Goal: Task Accomplishment & Management: Manage account settings

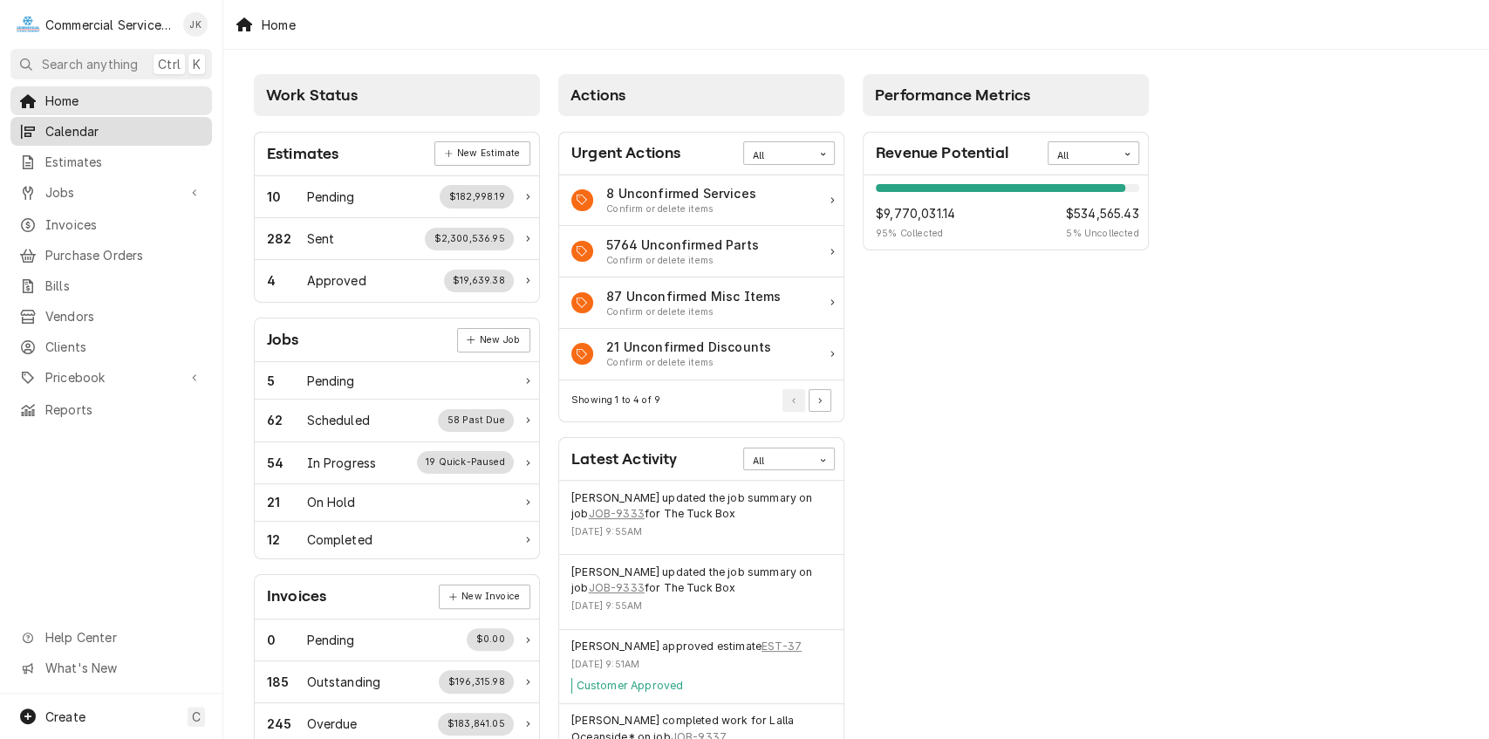
click at [110, 126] on span "Calendar" at bounding box center [124, 131] width 158 height 18
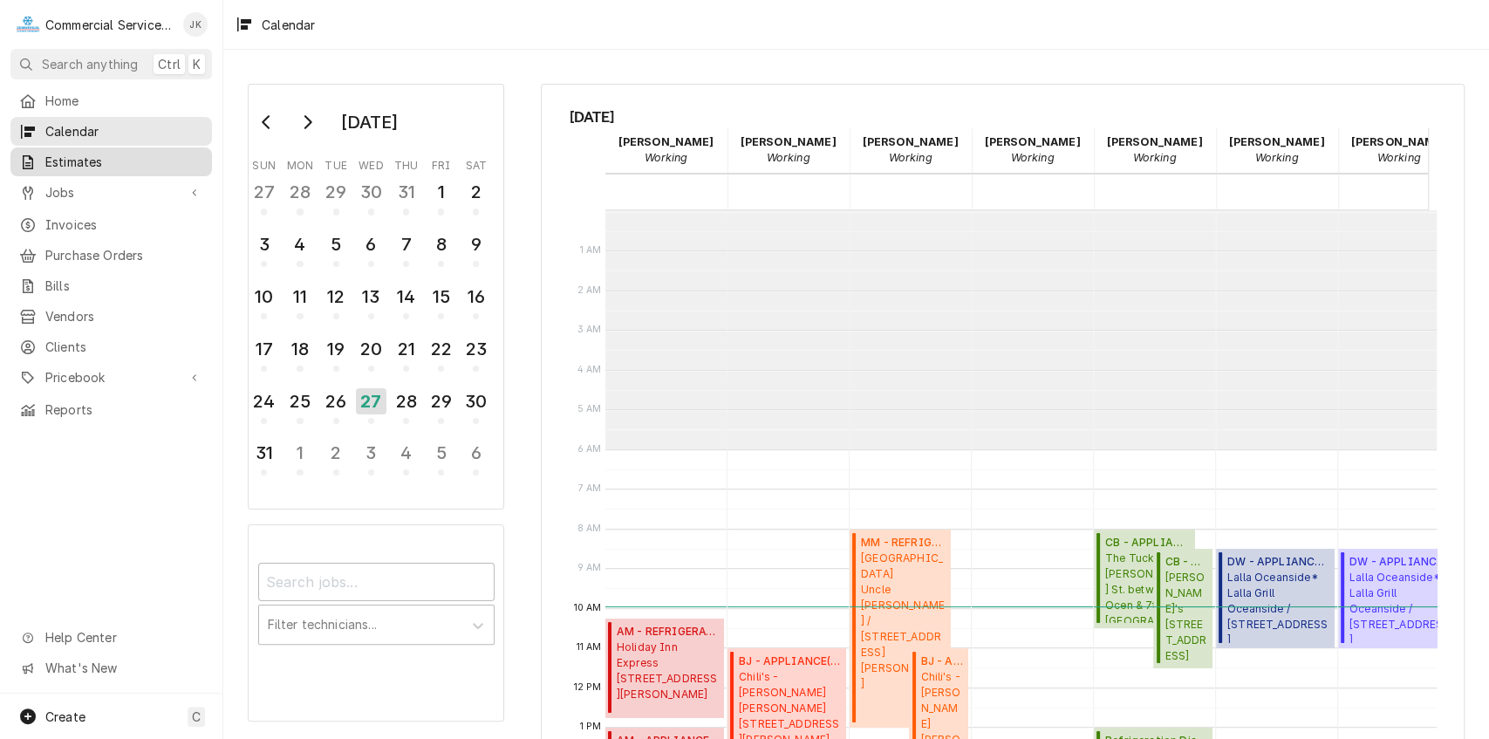
scroll to position [238, 0]
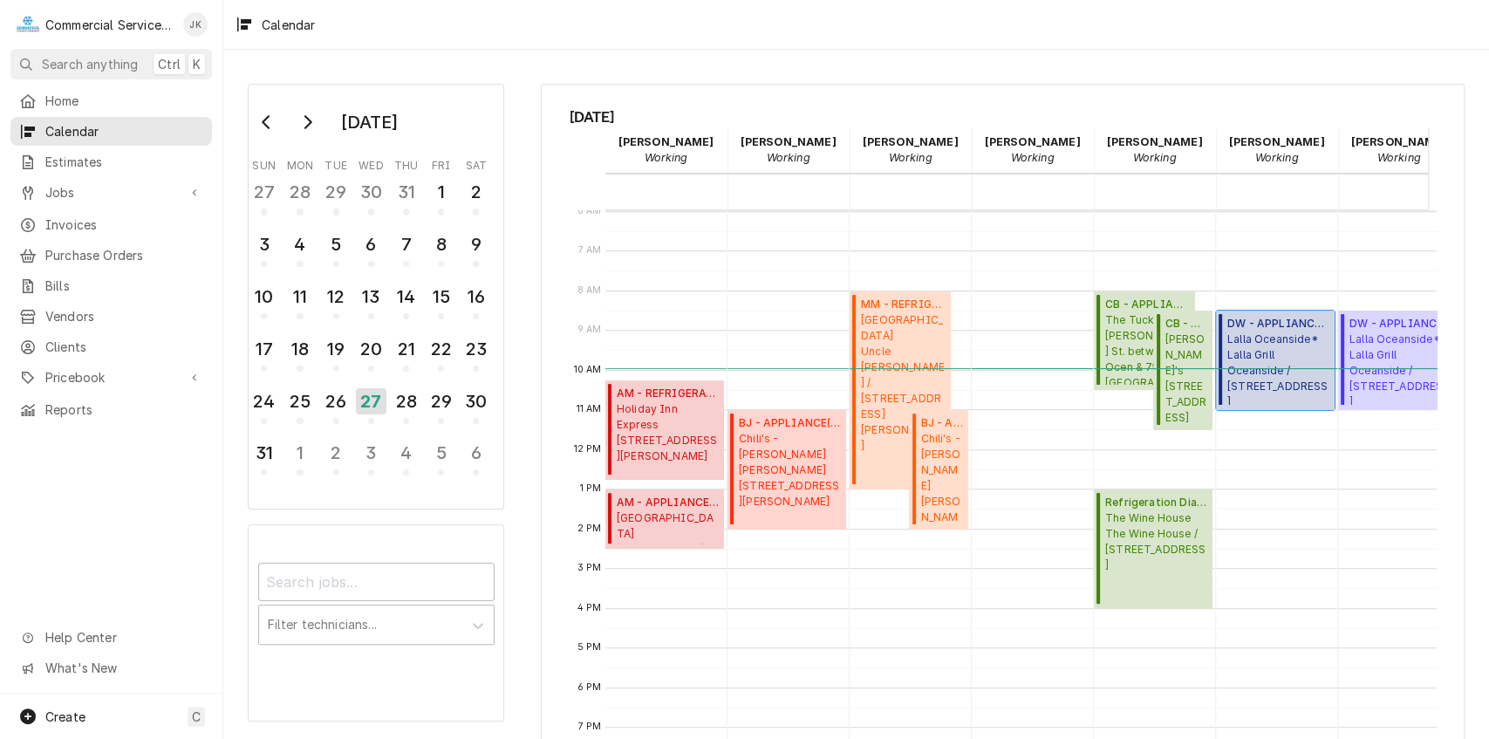
click at [1252, 376] on span "Lalla Oceanside* Lalla Grill Oceanside / [STREET_ADDRESS]" at bounding box center [1278, 367] width 102 height 73
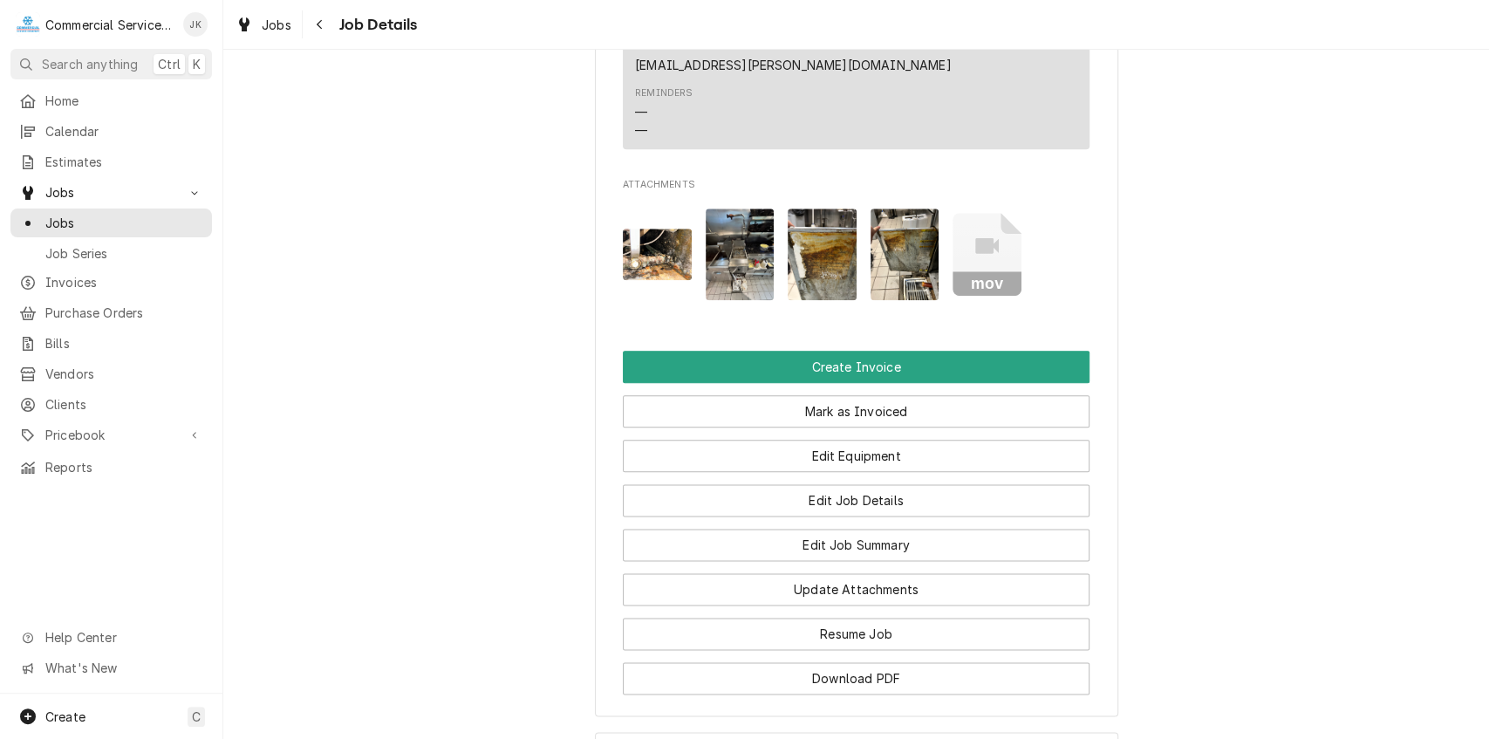
scroll to position [1280, 0]
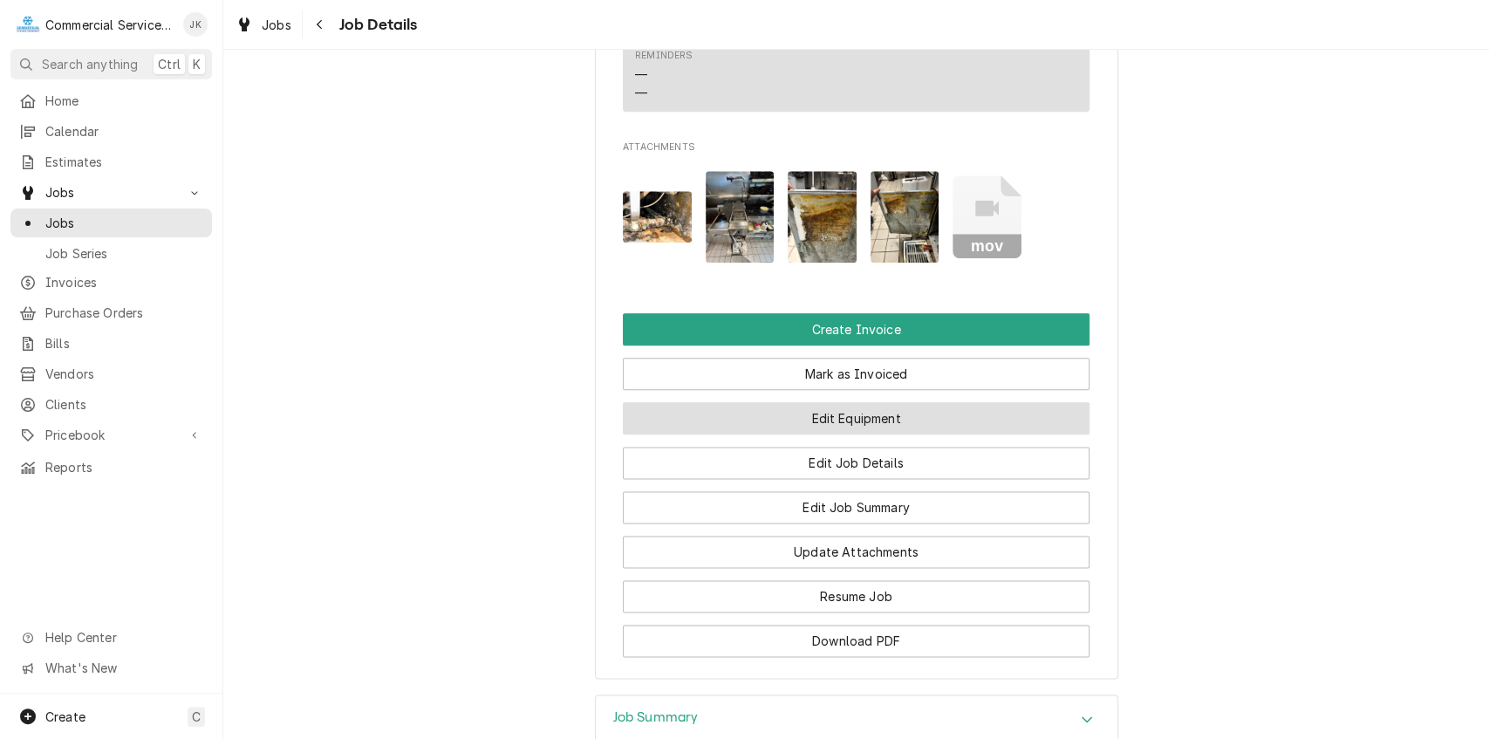
click at [806, 402] on button "Edit Equipment" at bounding box center [856, 418] width 467 height 32
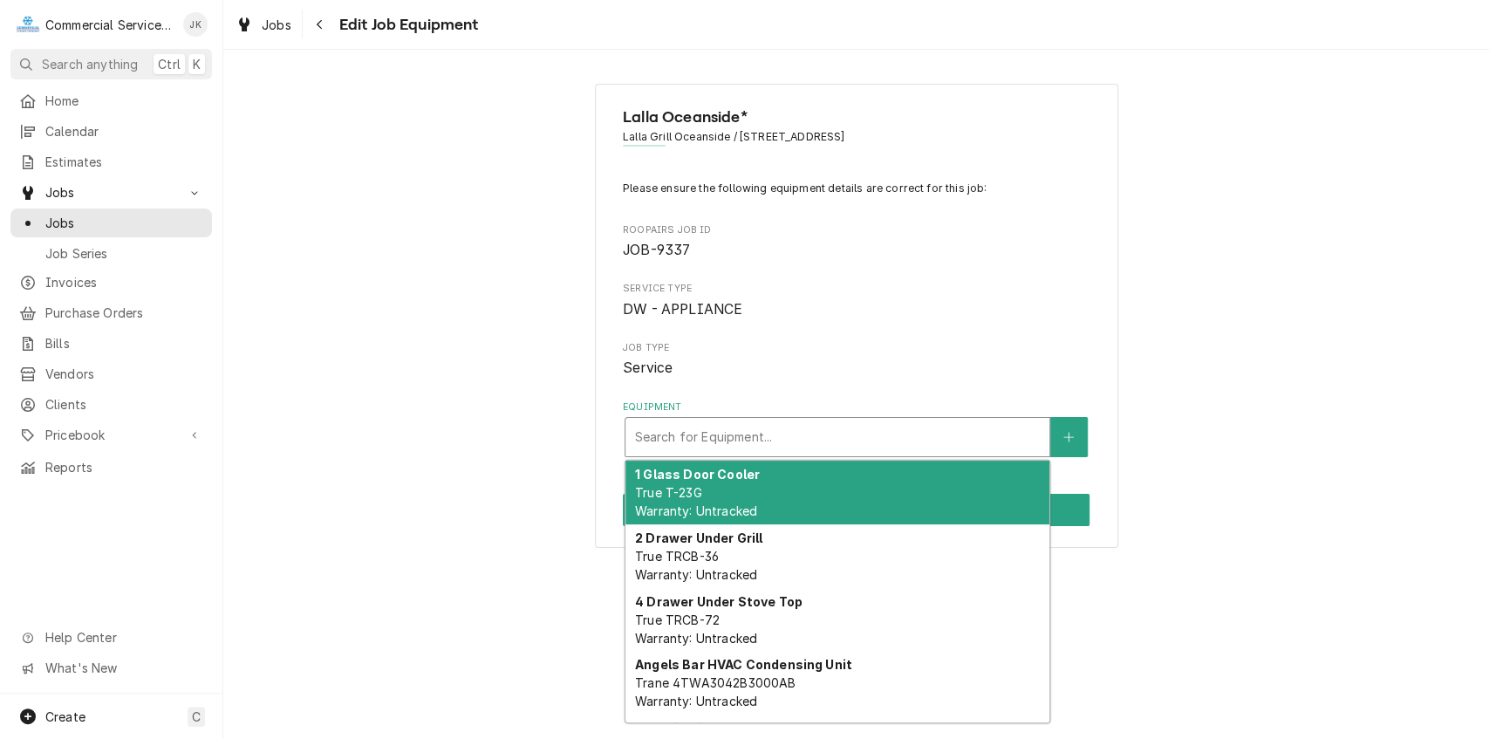
click at [757, 434] on div "Equipment" at bounding box center [837, 436] width 406 height 31
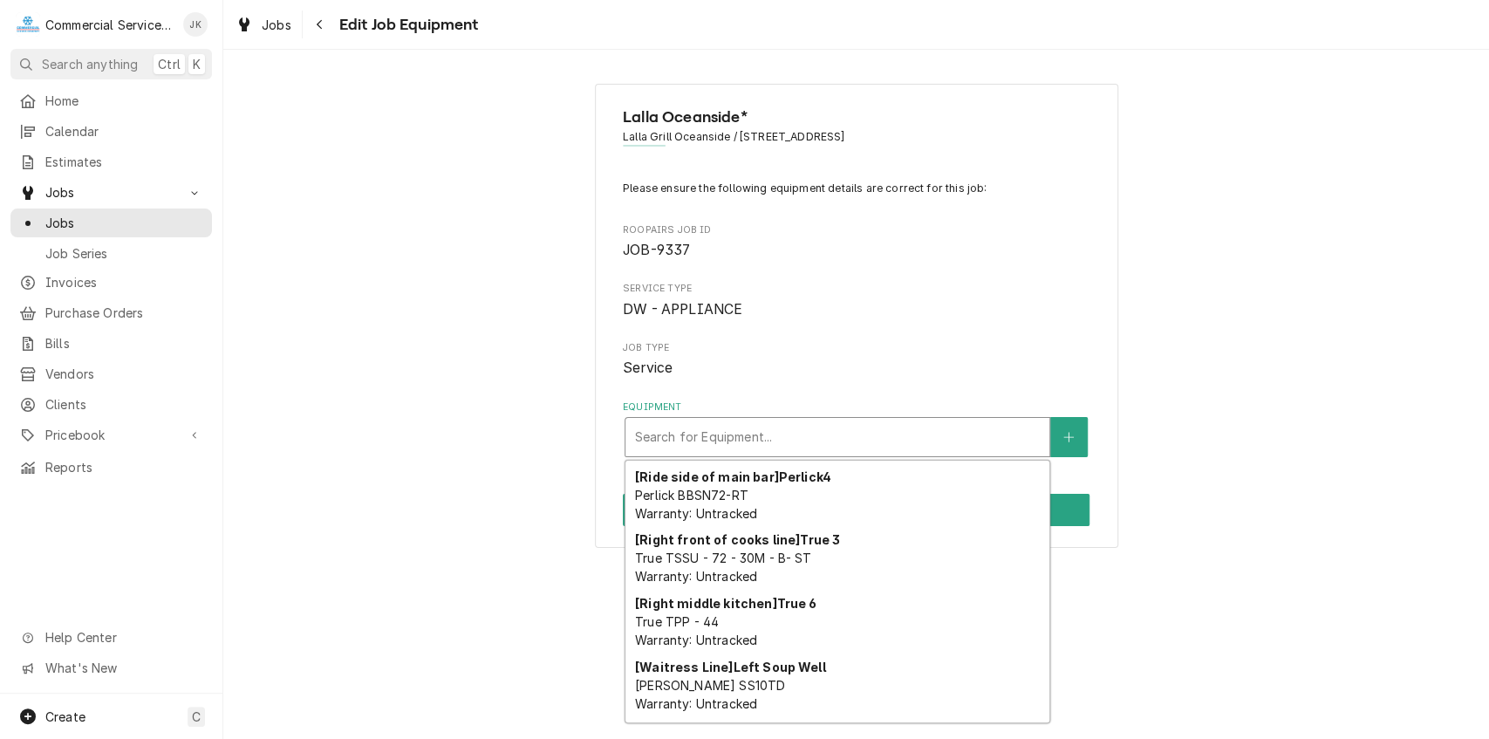
scroll to position [2399, 0]
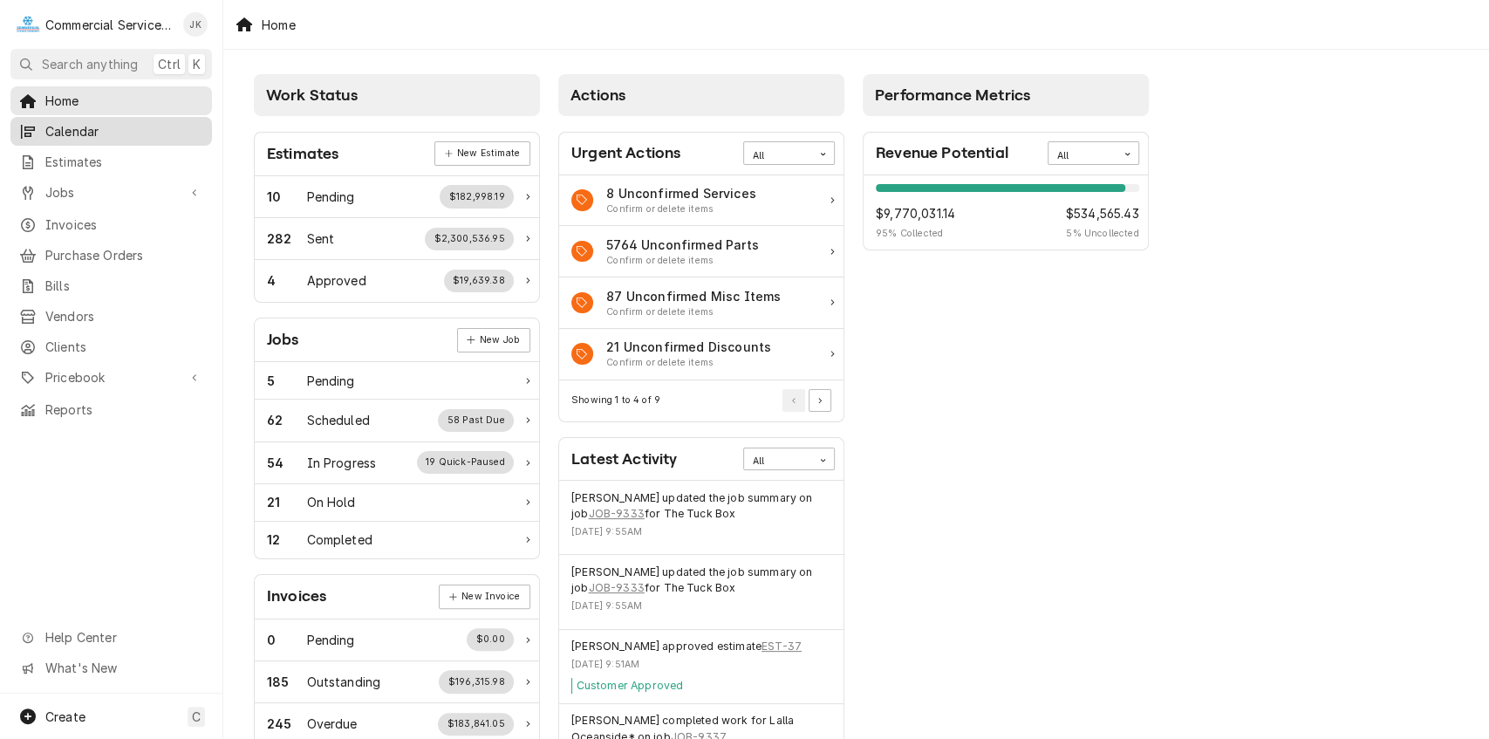
click at [160, 120] on div "Calendar" at bounding box center [111, 131] width 195 height 22
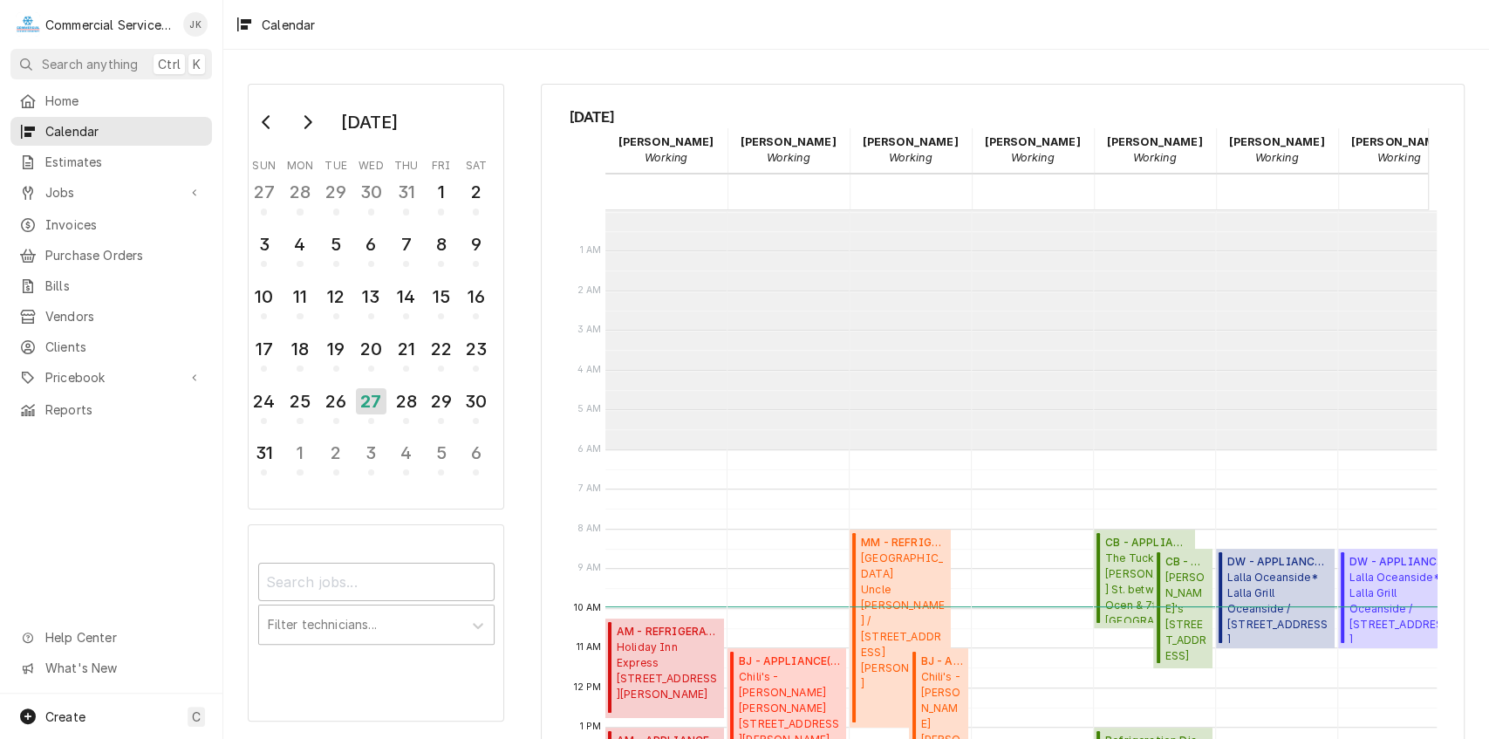
scroll to position [238, 0]
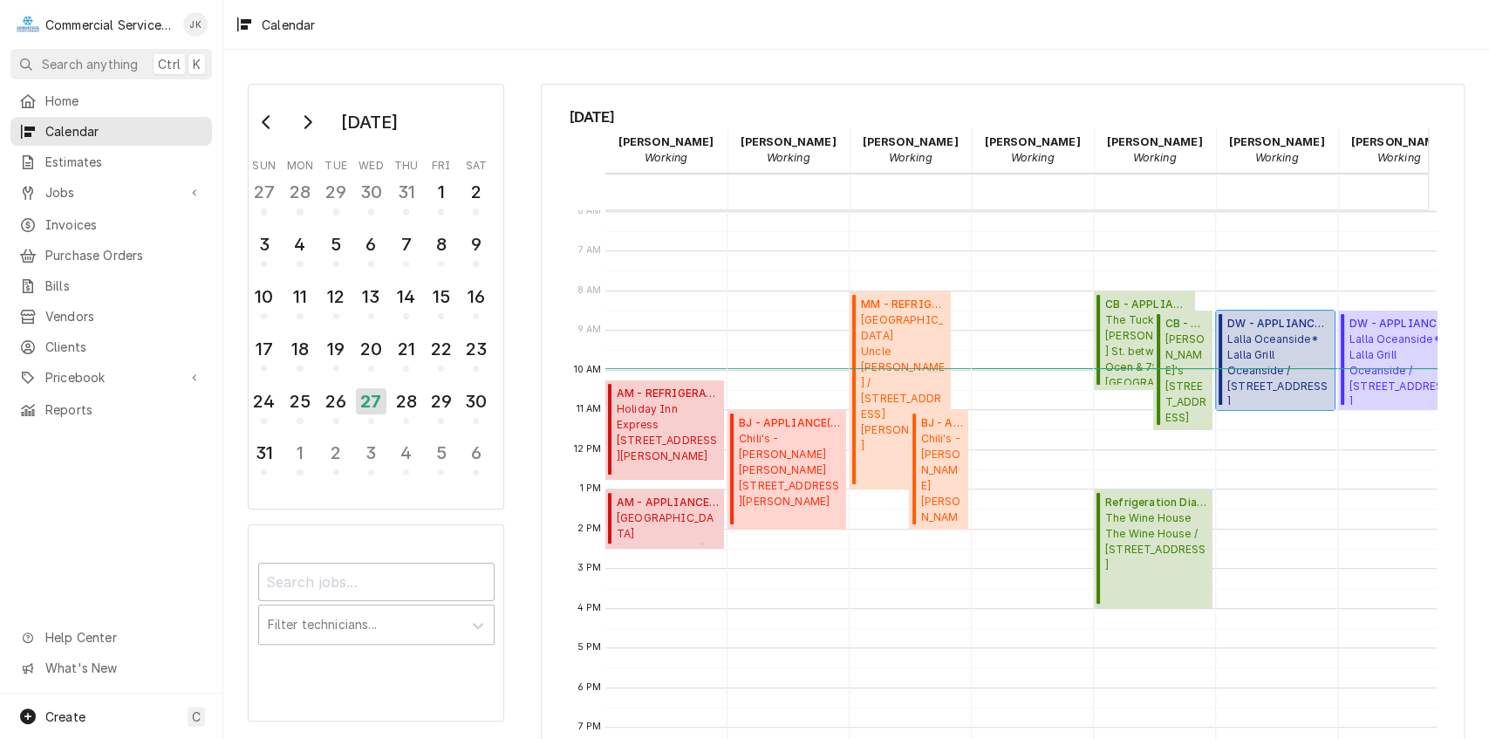
click at [1287, 365] on span "Lalla Oceanside* Lalla Grill Oceanside / 654 Cannery Row, Monterey, CA 93940" at bounding box center [1278, 367] width 102 height 73
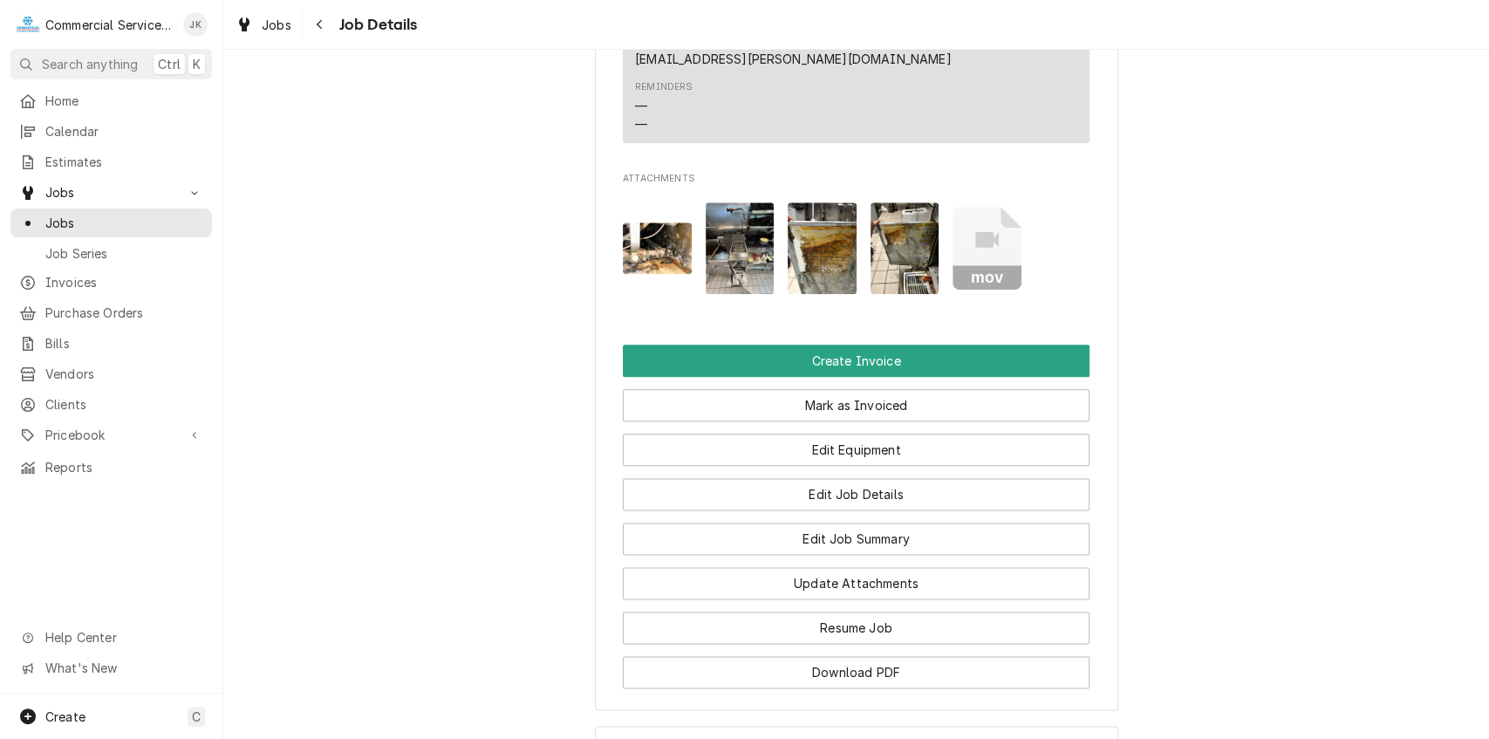
scroll to position [1278, 0]
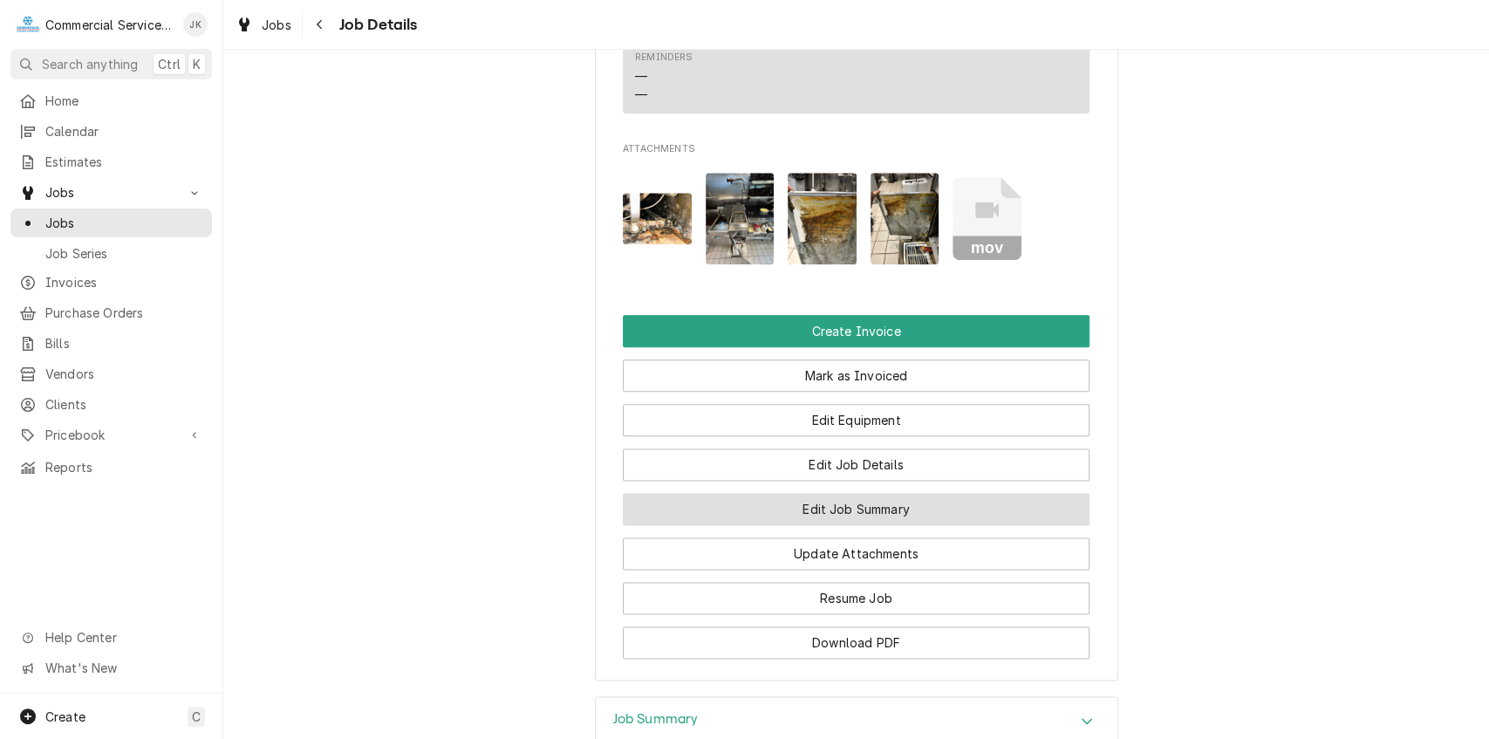
click at [802, 493] on button "Edit Job Summary" at bounding box center [856, 509] width 467 height 32
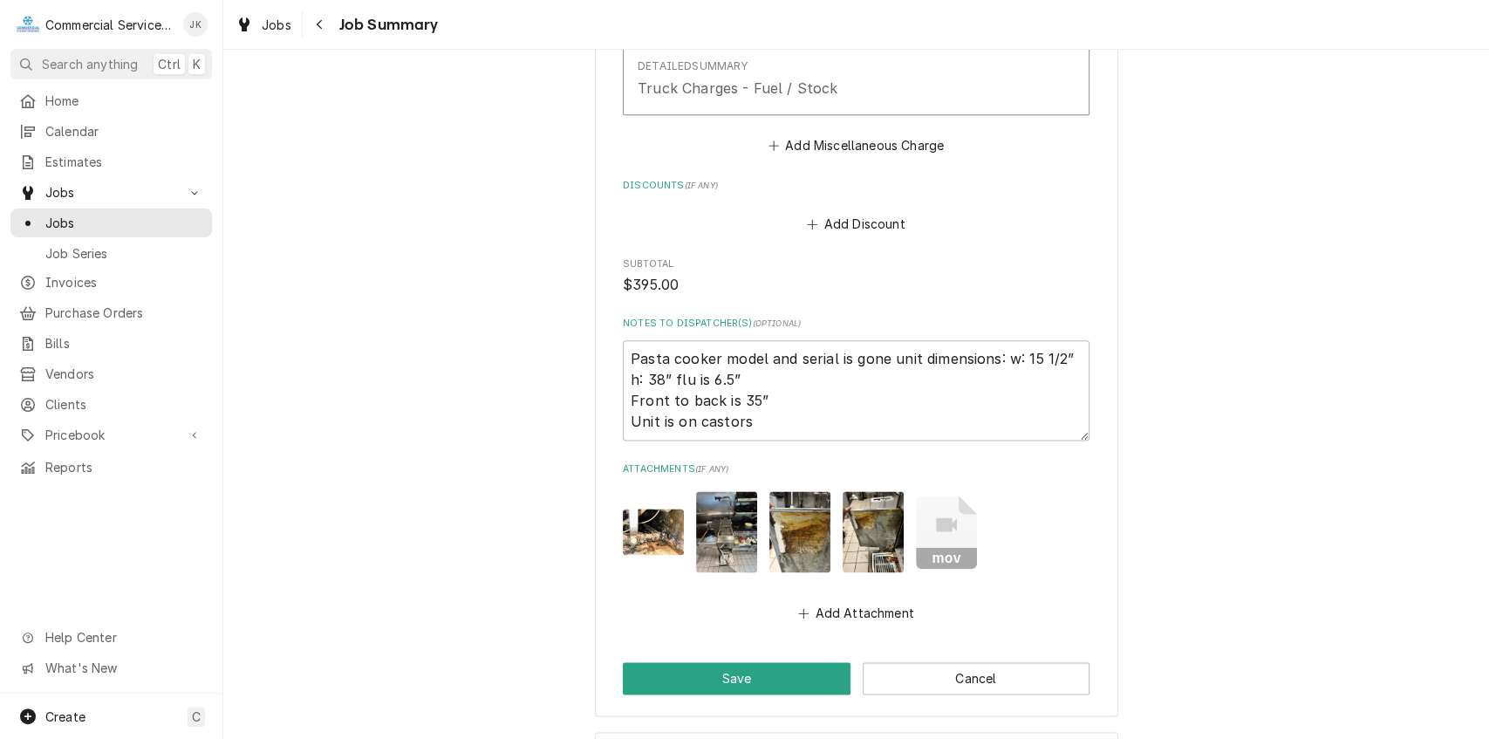
scroll to position [1328, 0]
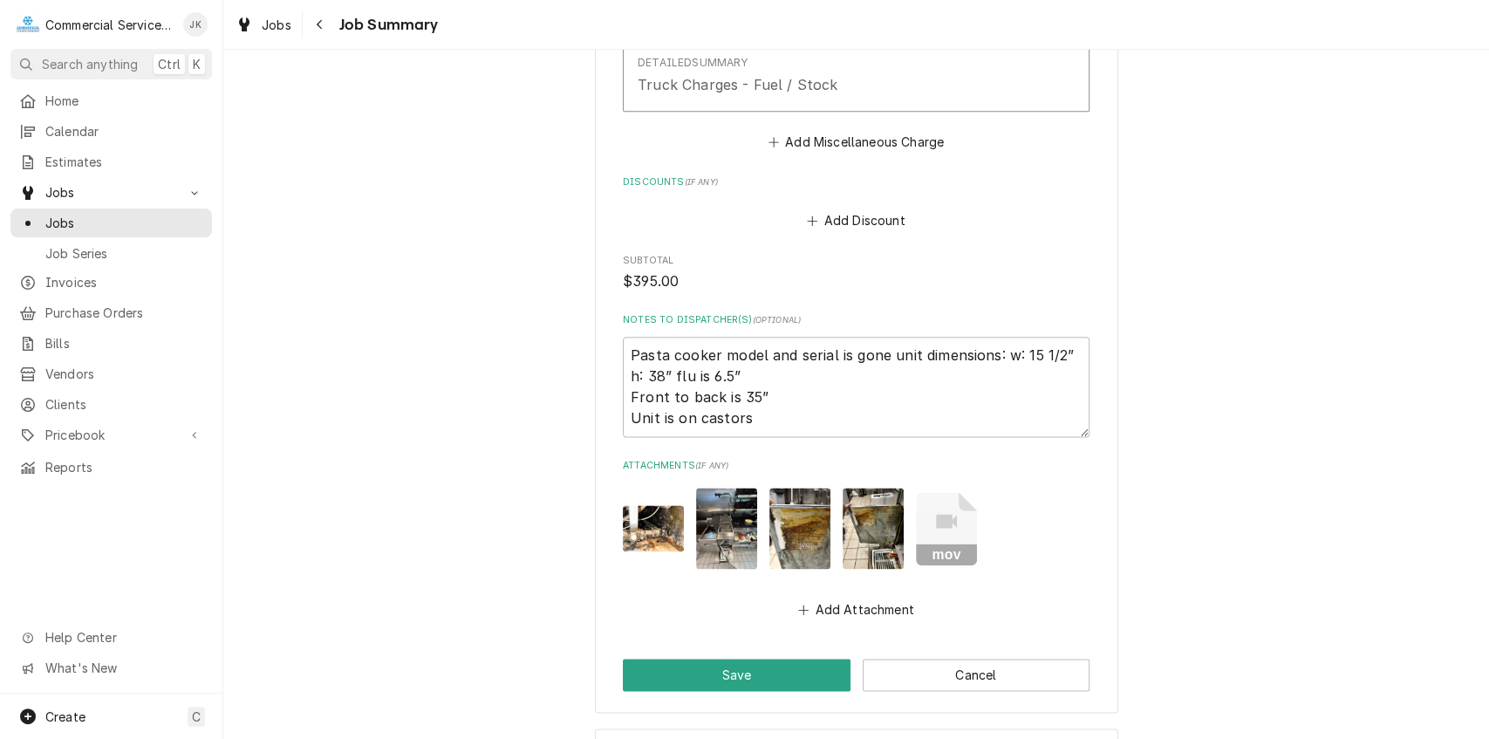
click at [659, 511] on img "Attachments" at bounding box center [653, 528] width 61 height 46
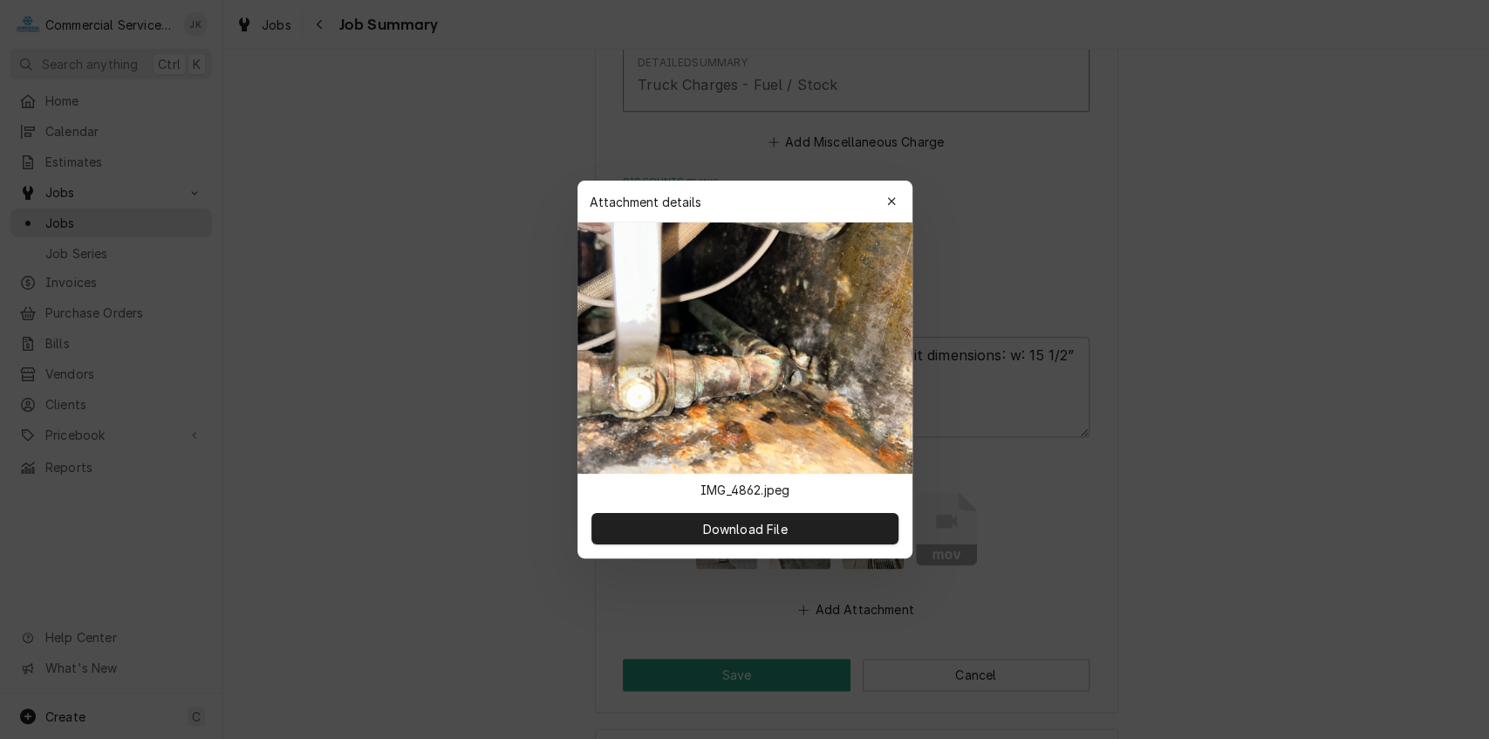
type textarea "x"
click at [892, 201] on icon "button" at bounding box center [891, 201] width 10 height 12
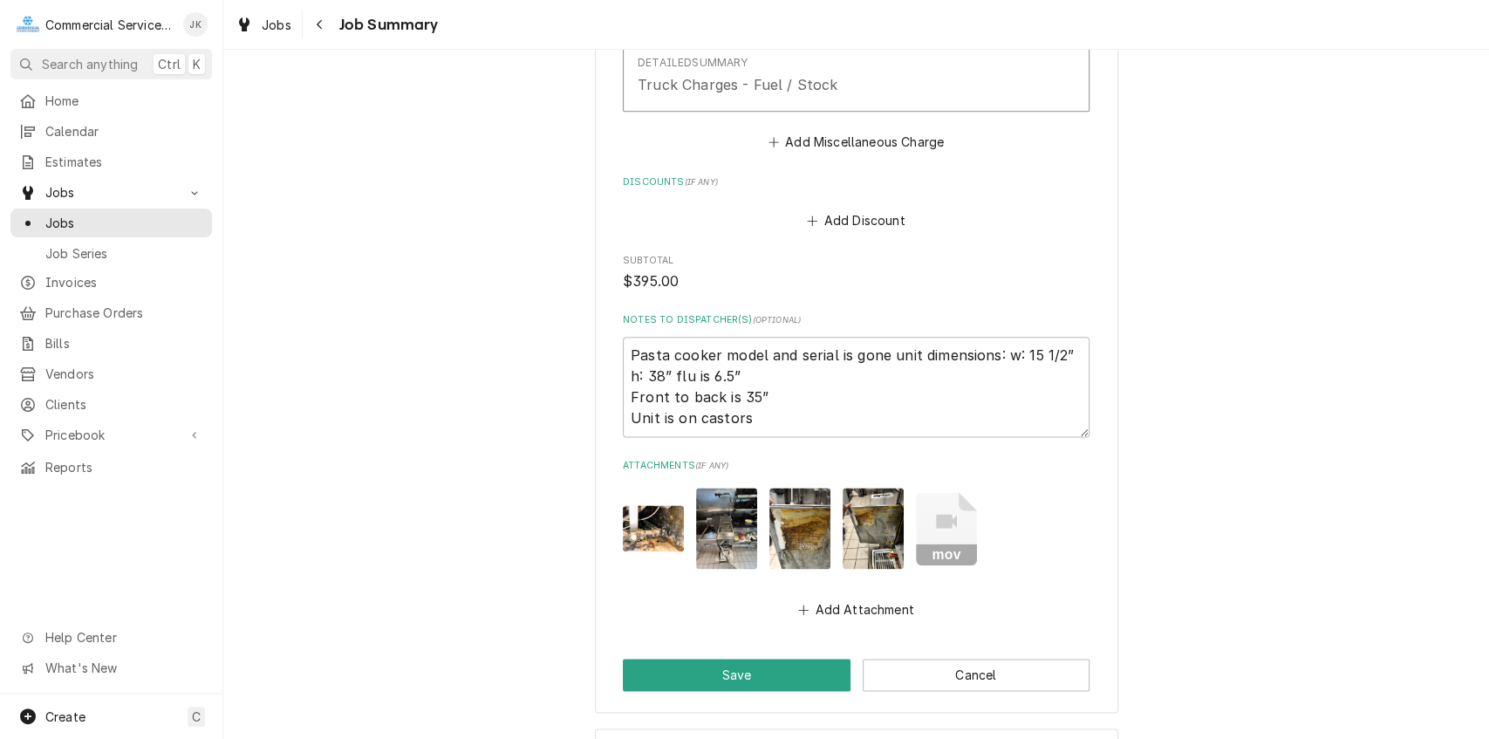
click at [722, 547] on img "Attachments" at bounding box center [726, 528] width 61 height 81
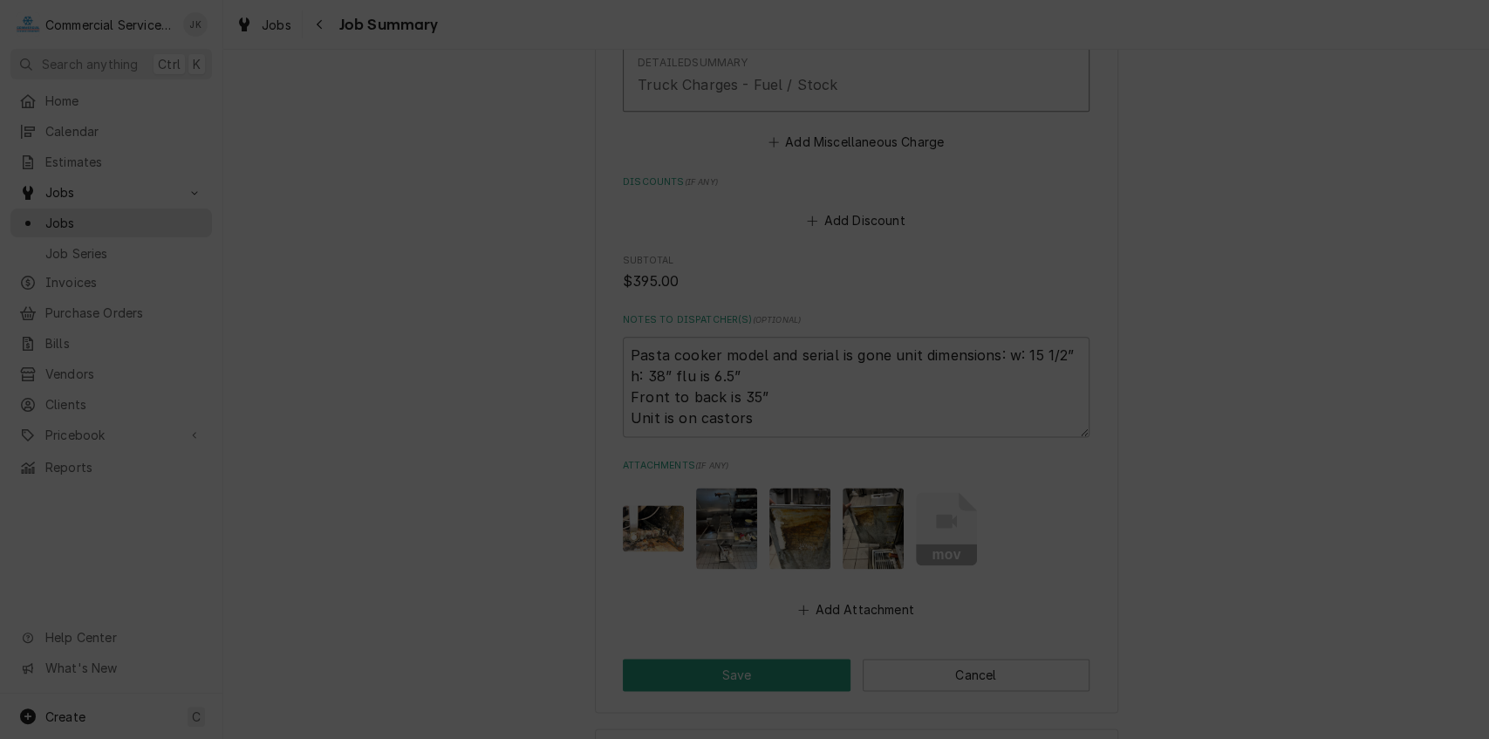
click at [889, 99] on icon "button" at bounding box center [891, 104] width 10 height 12
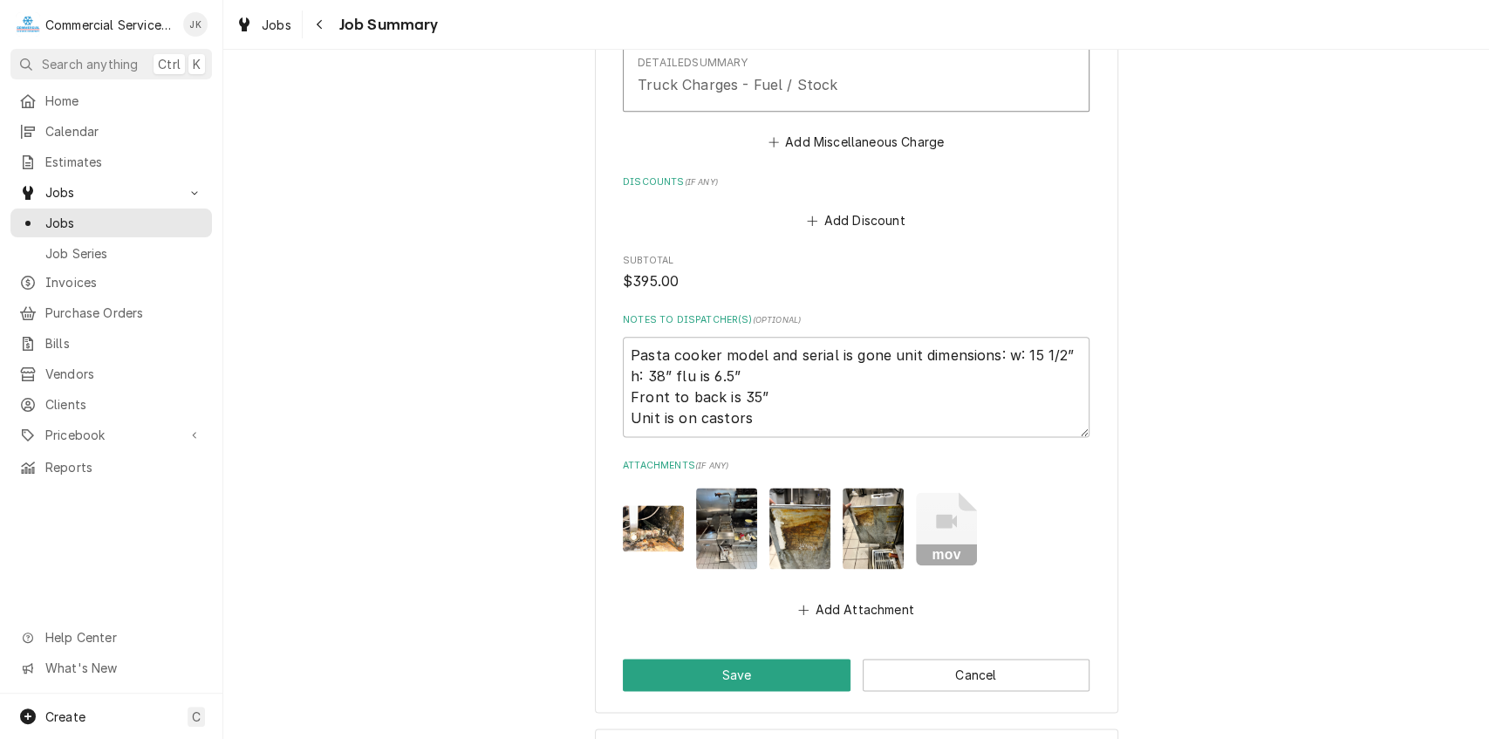
click at [871, 523] on img "Attachments" at bounding box center [873, 528] width 61 height 81
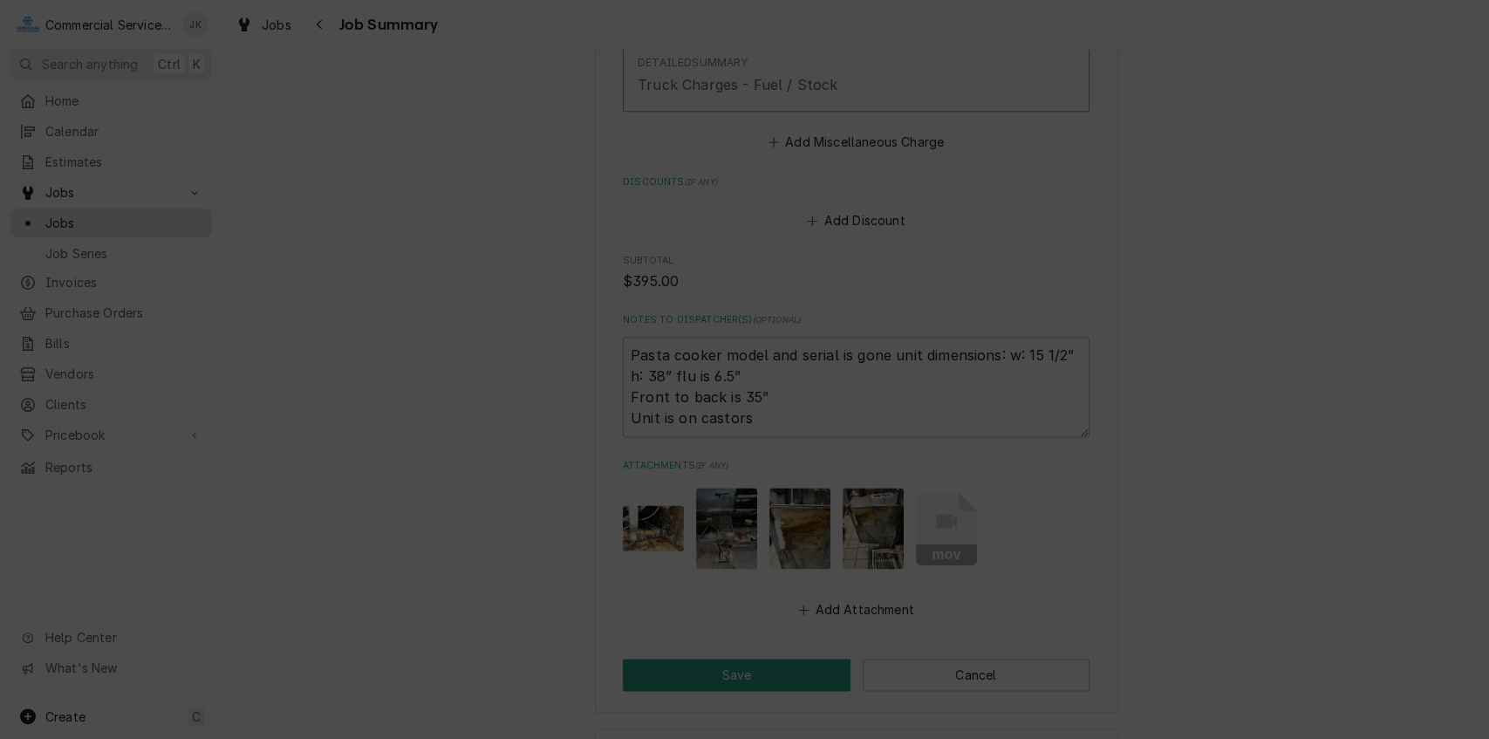
click at [886, 99] on icon "button" at bounding box center [891, 104] width 10 height 12
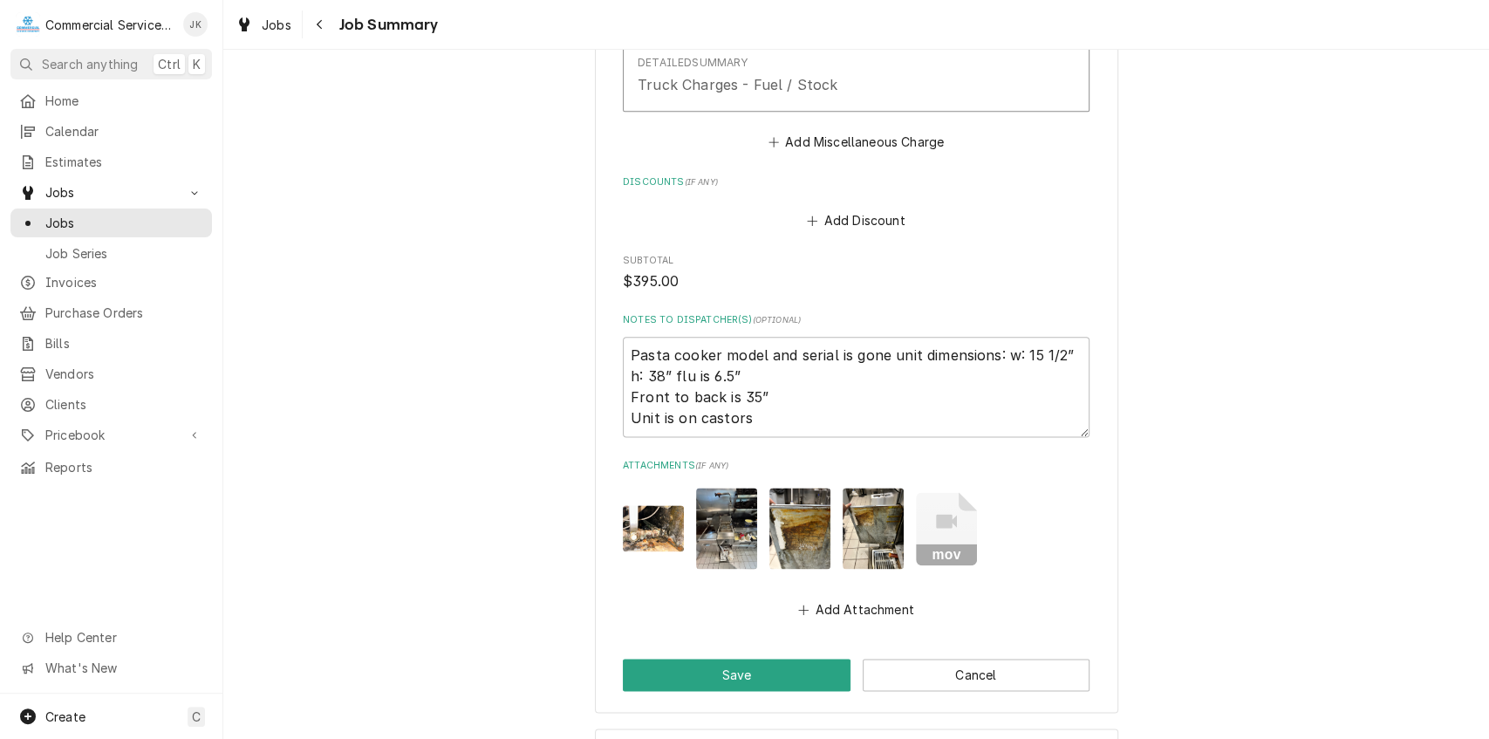
click at [858, 513] on img "Attachments" at bounding box center [873, 528] width 61 height 81
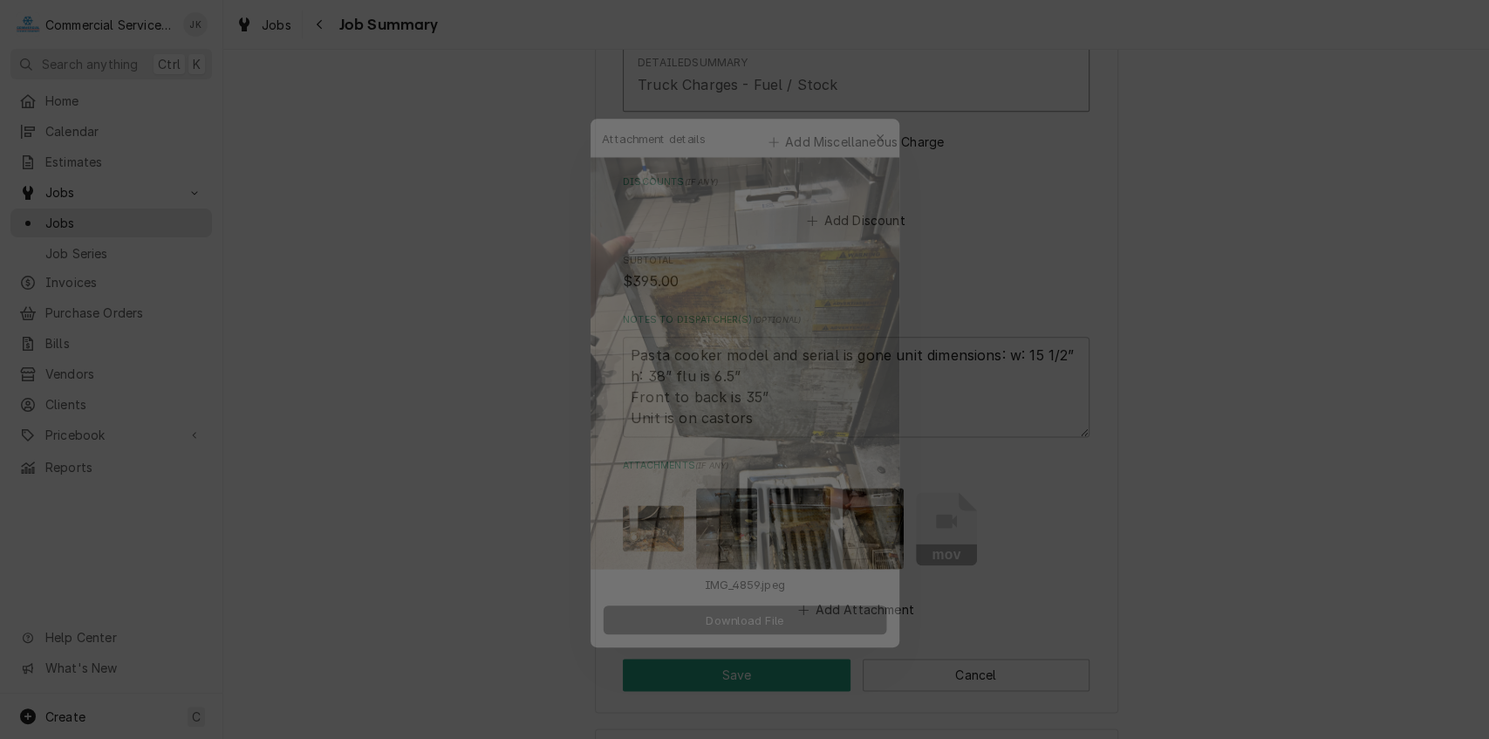
click at [741, 628] on span "Download File" at bounding box center [745, 627] width 92 height 18
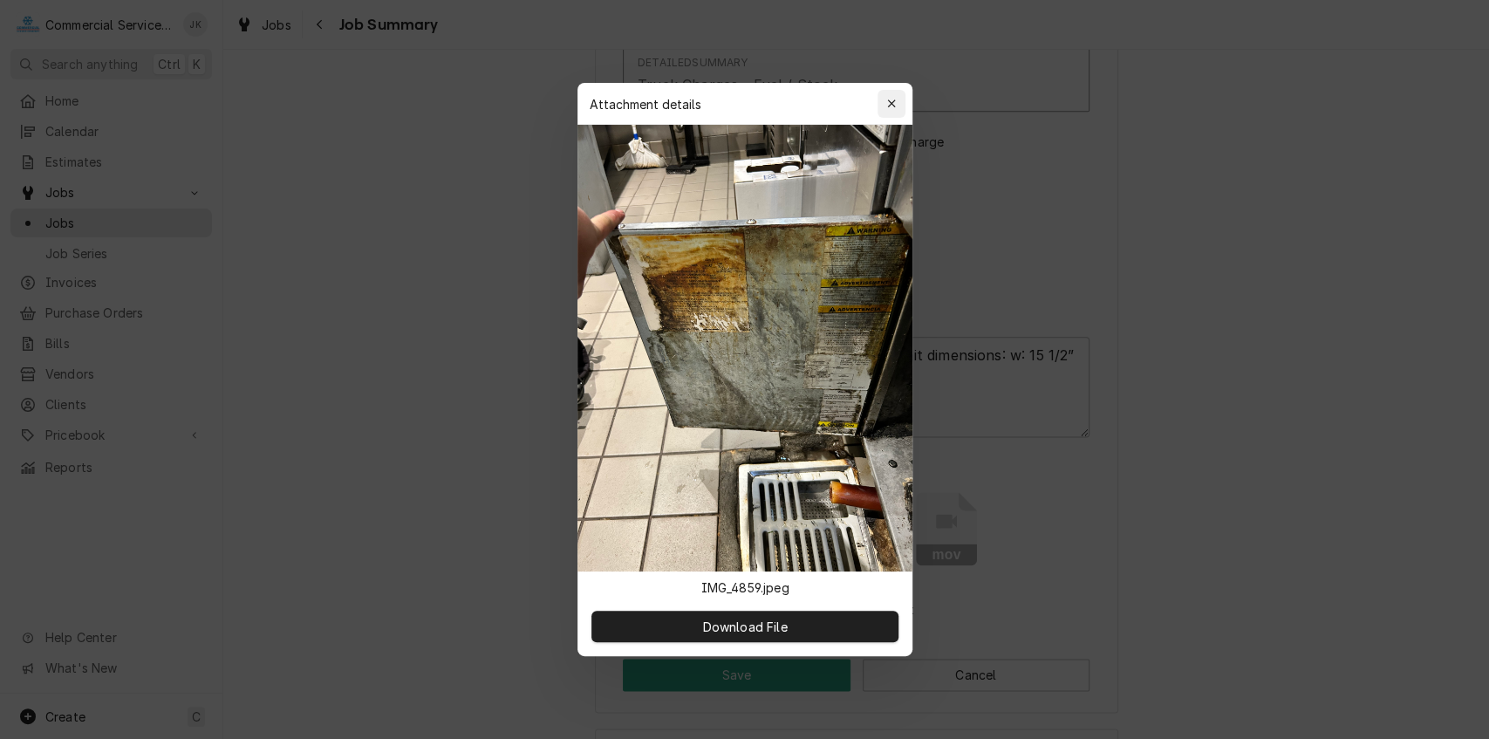
click at [890, 101] on icon "button" at bounding box center [891, 104] width 10 height 12
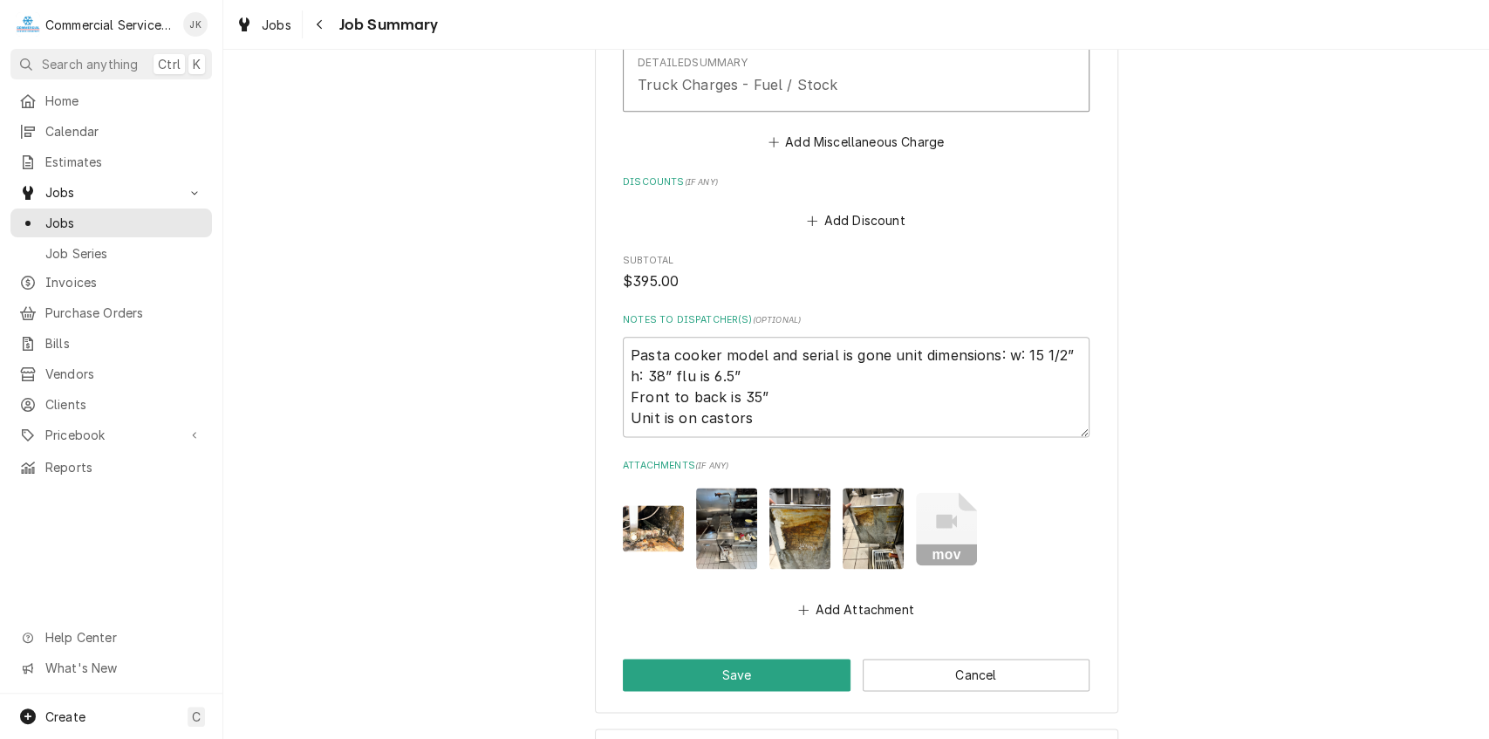
click at [937, 523] on icon "Attachments" at bounding box center [946, 521] width 21 height 14
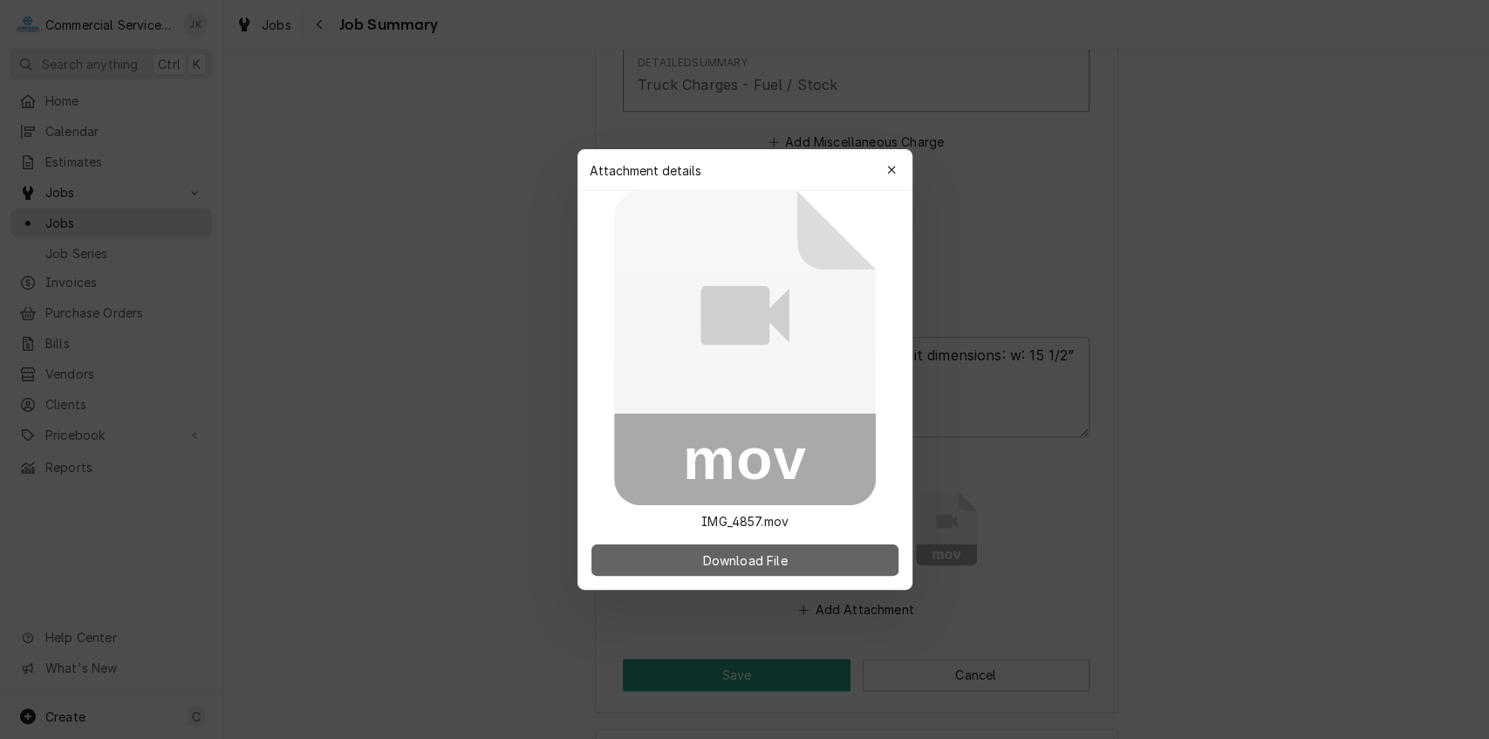
click at [818, 563] on button "Download File" at bounding box center [744, 559] width 307 height 31
click at [891, 169] on icon "button" at bounding box center [891, 170] width 10 height 12
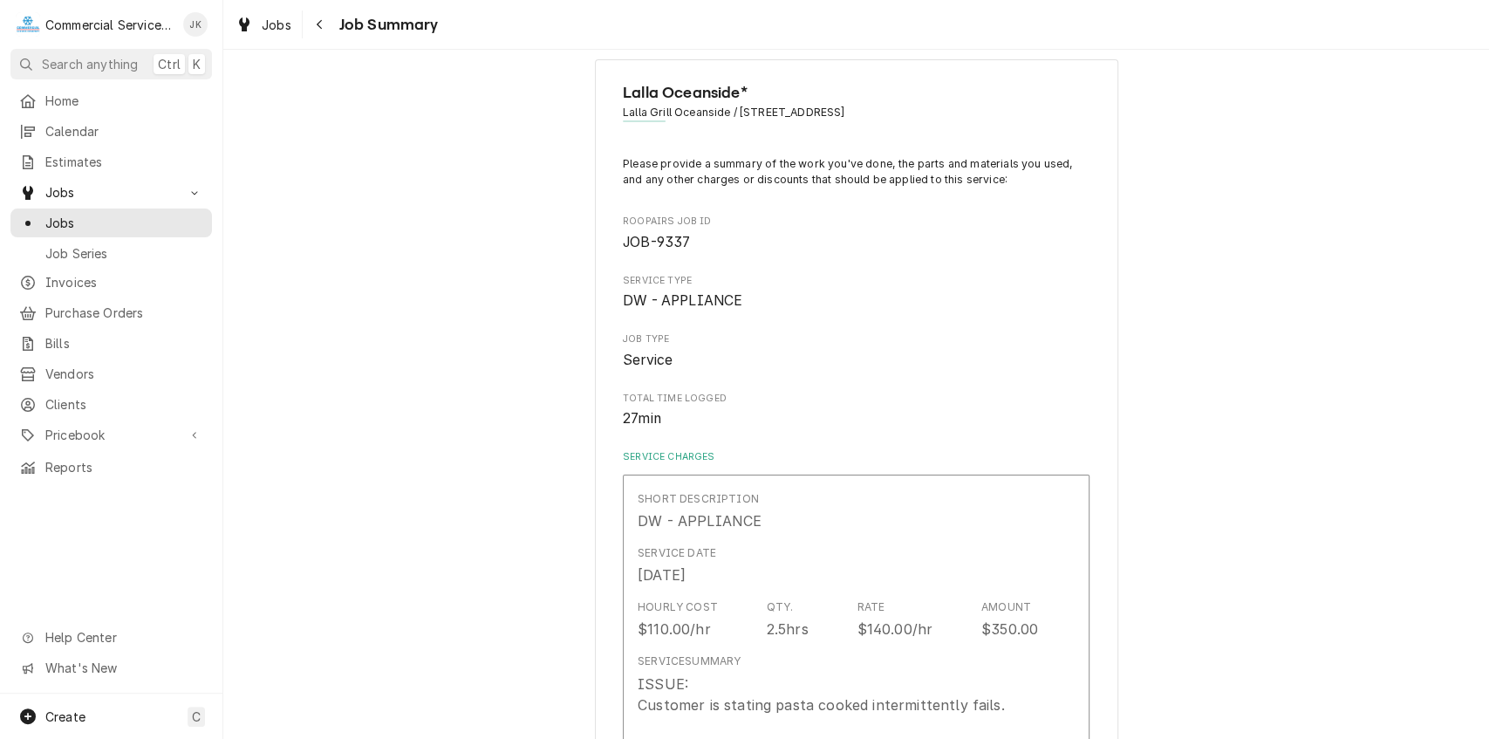
scroll to position [0, 0]
